Goal: Find specific page/section: Find specific page/section

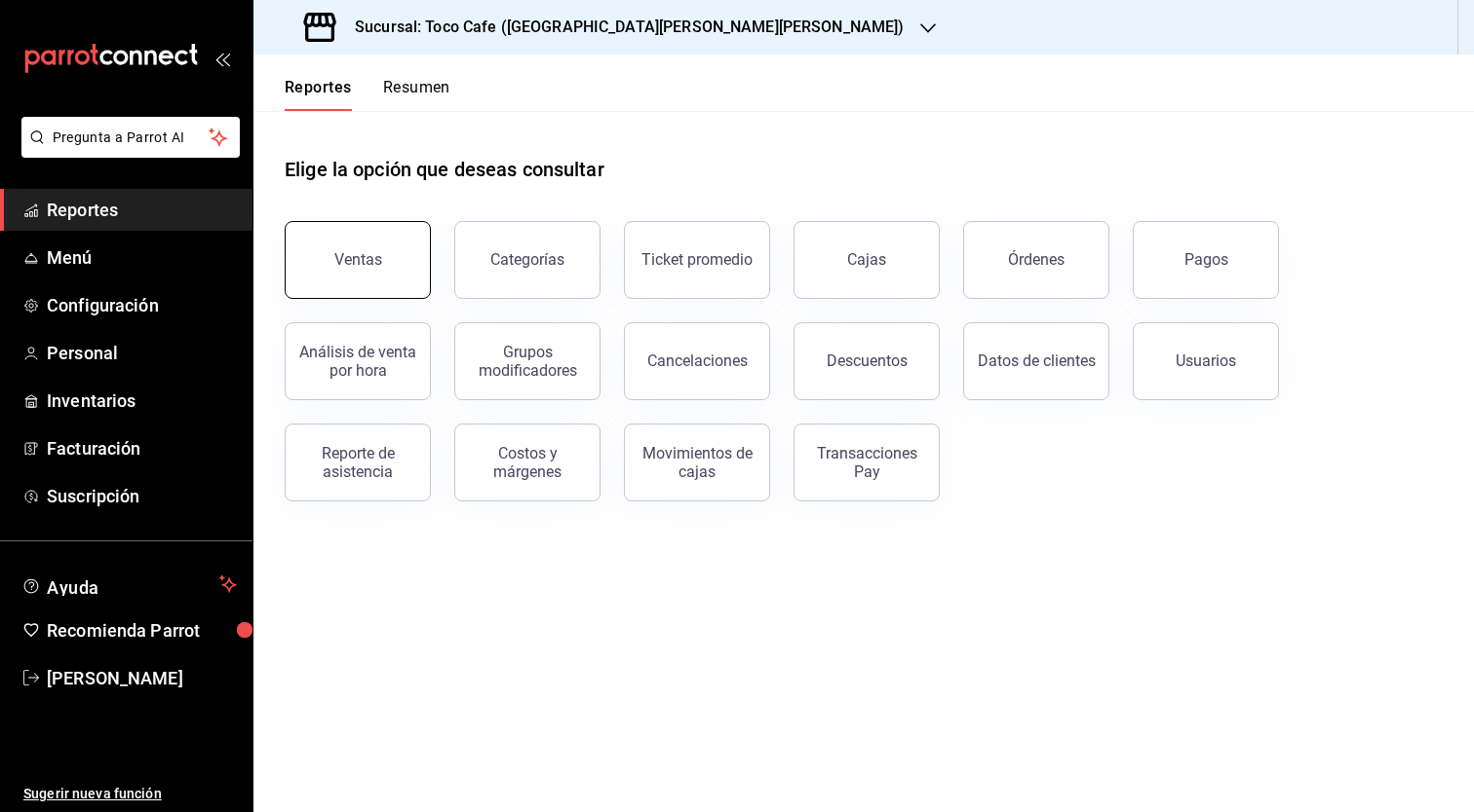
click at [375, 276] on button "Ventas" at bounding box center [357, 260] width 146 height 78
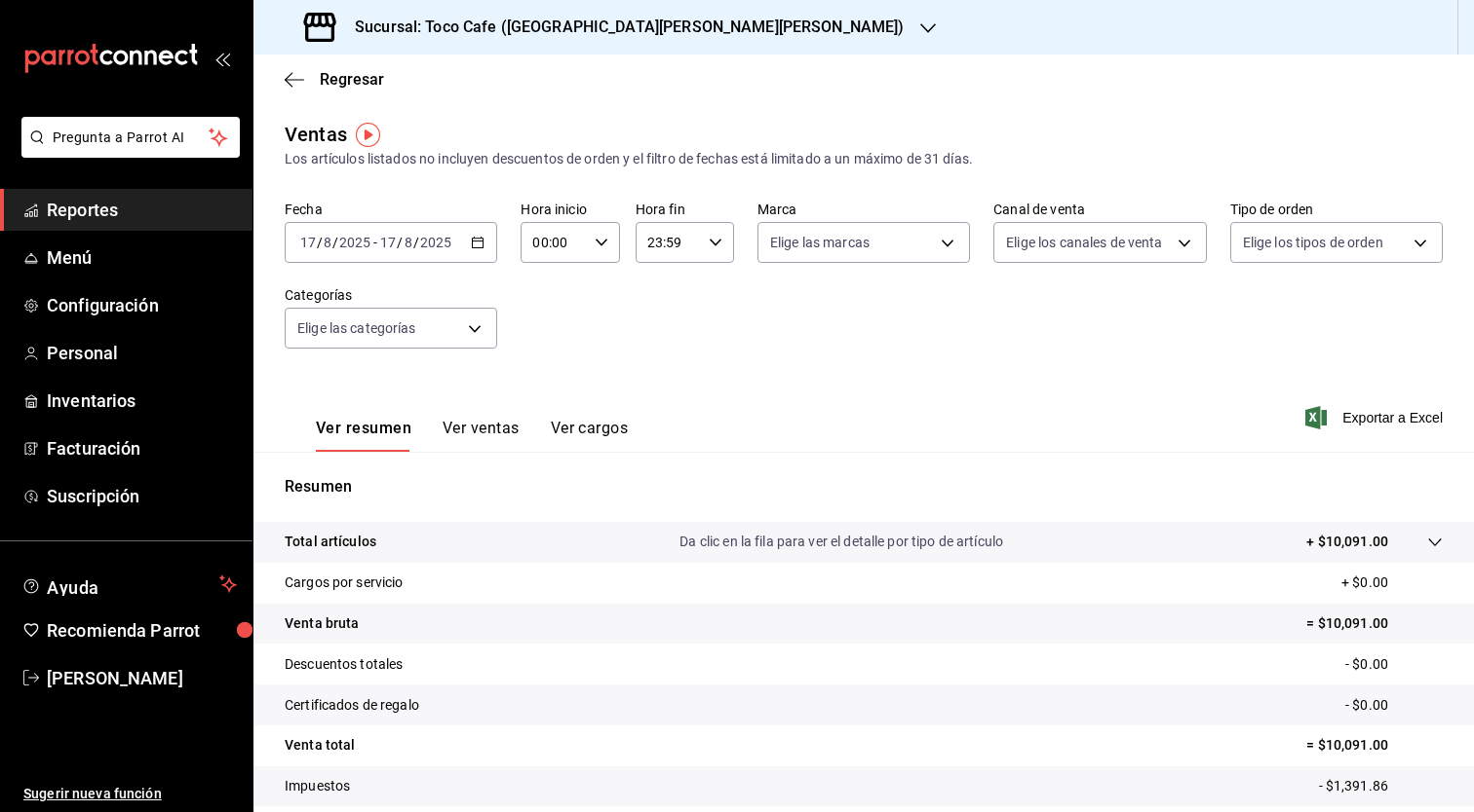
click at [221, 224] on link "Reportes" at bounding box center [126, 209] width 252 height 42
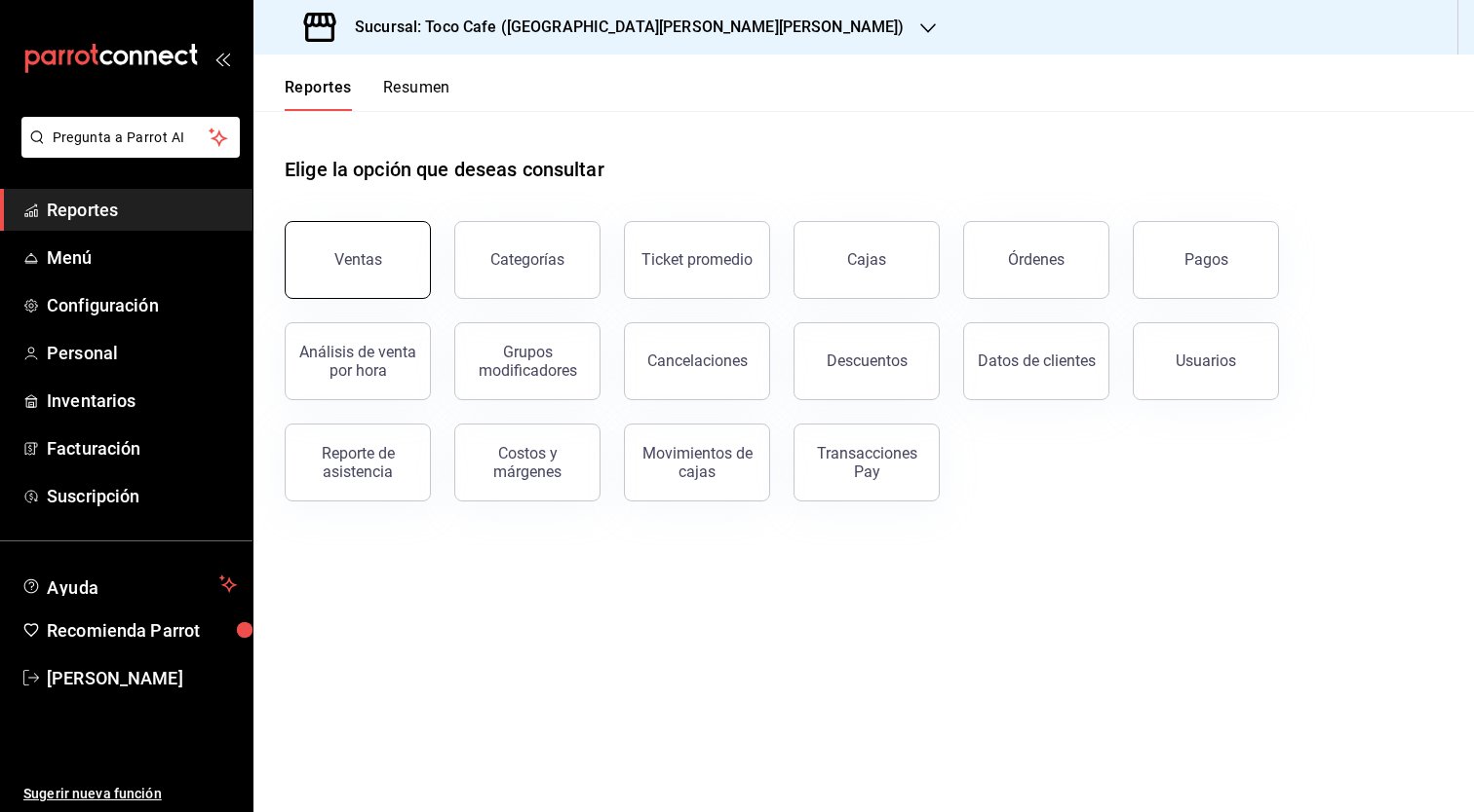
click at [330, 261] on button "Ventas" at bounding box center [357, 260] width 146 height 78
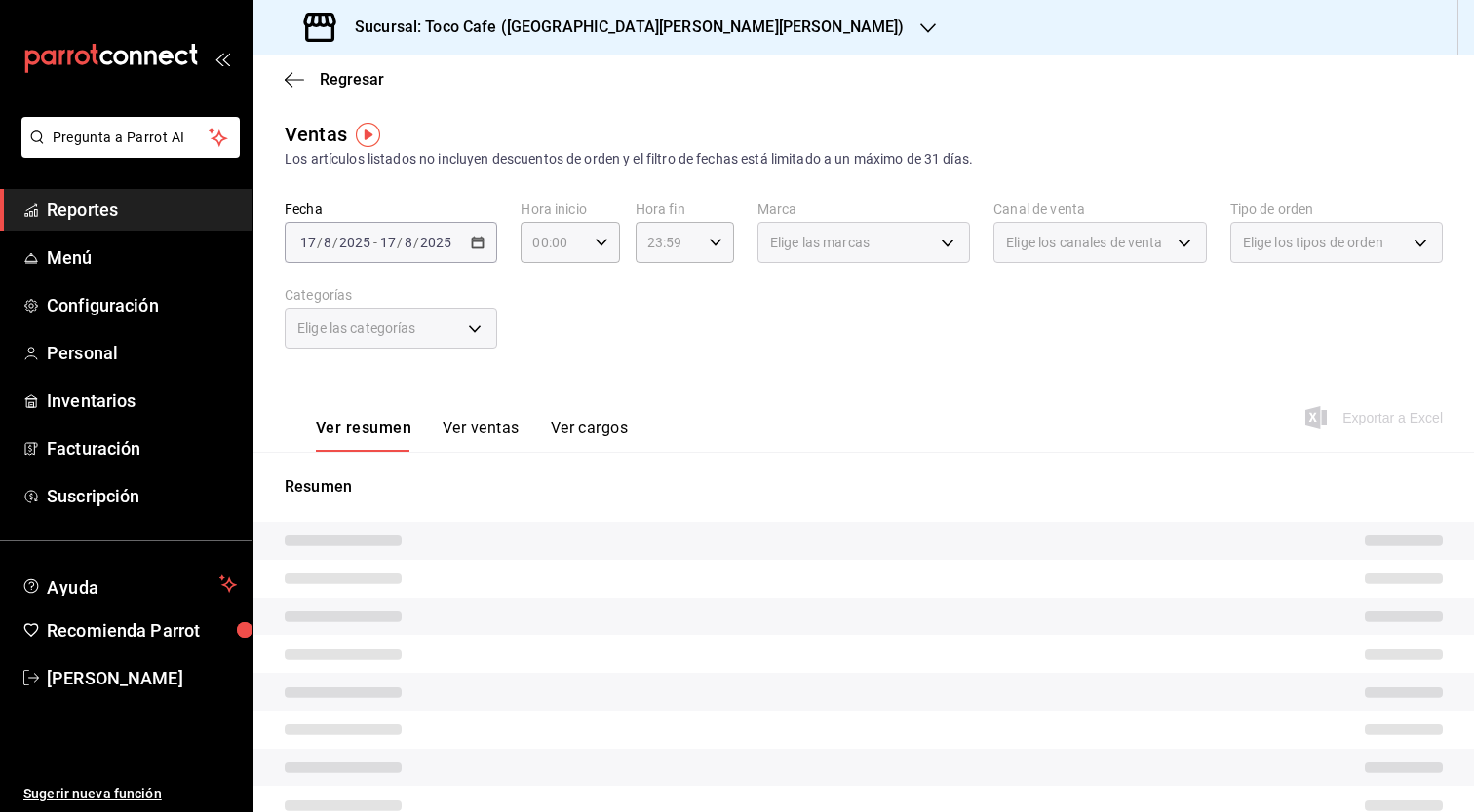
click at [291, 65] on div "Regresar" at bounding box center [863, 80] width 1221 height 50
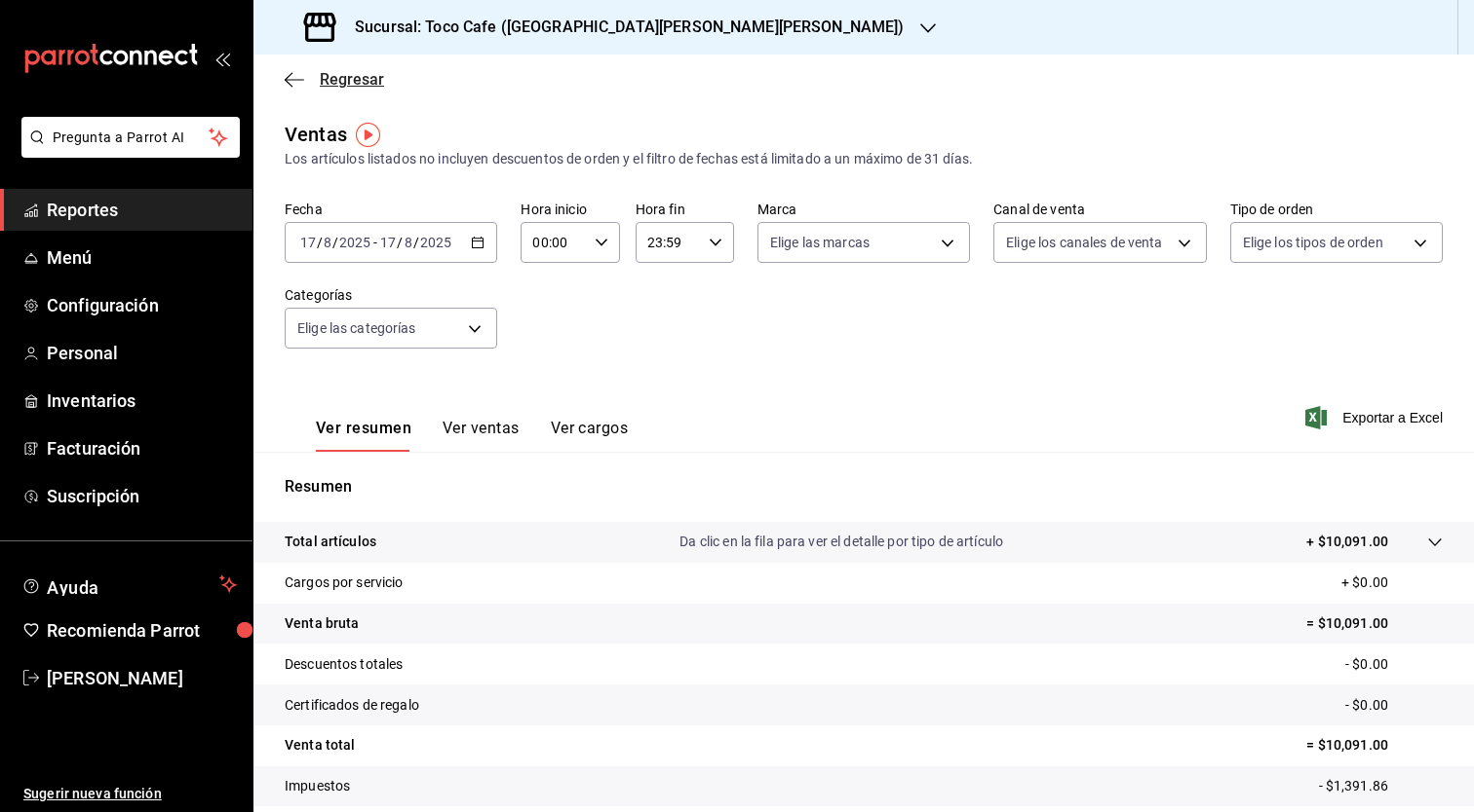
click at [290, 79] on icon "button" at bounding box center [294, 79] width 20 height 1
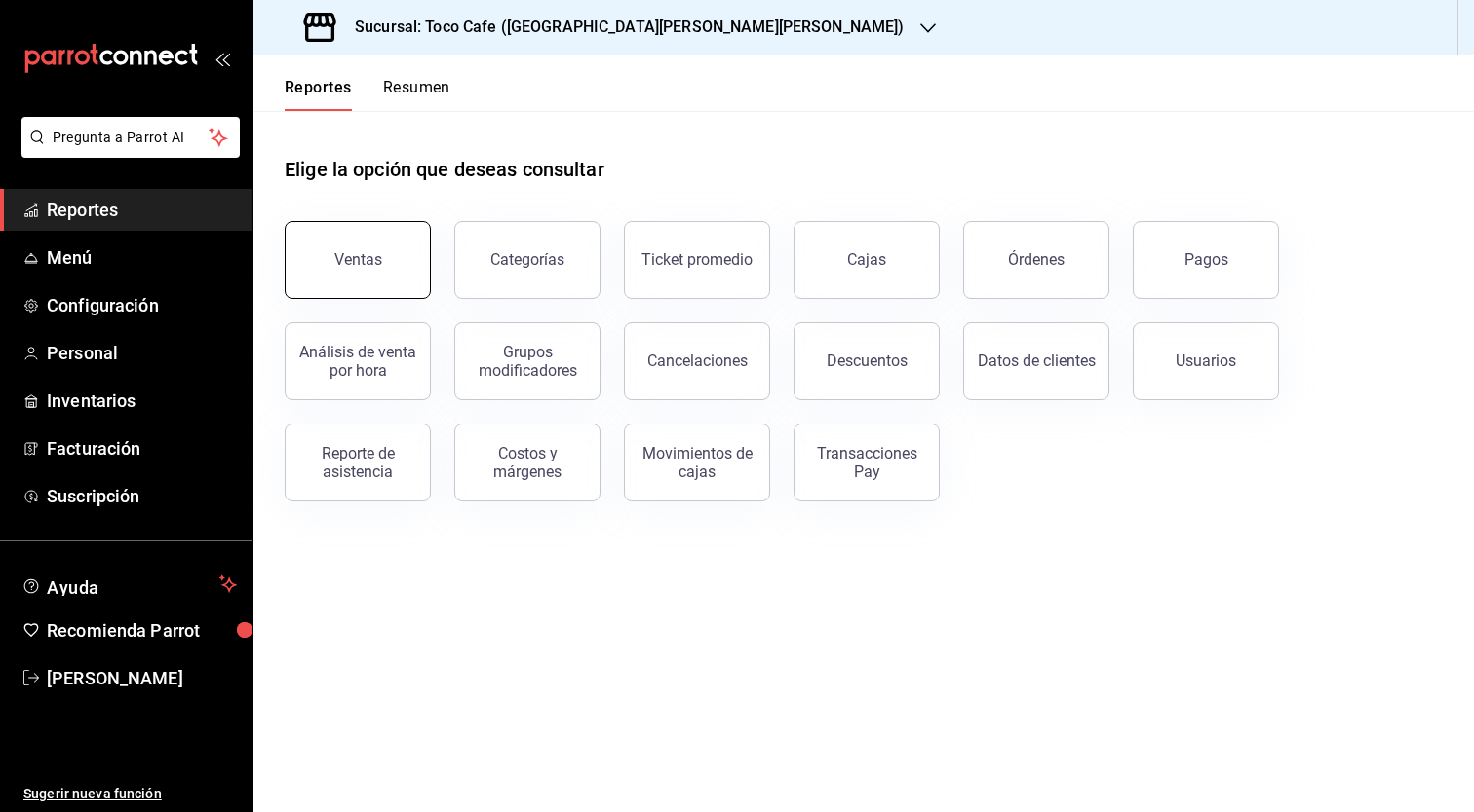
click at [338, 269] on button "Ventas" at bounding box center [357, 260] width 146 height 78
